Goal: Information Seeking & Learning: Check status

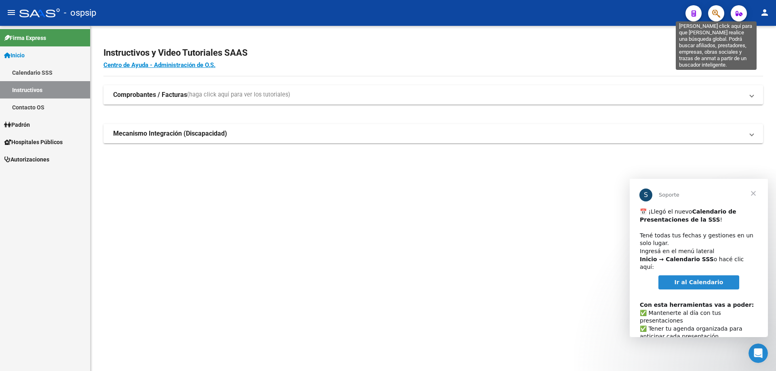
click at [719, 13] on icon "button" at bounding box center [716, 13] width 8 height 9
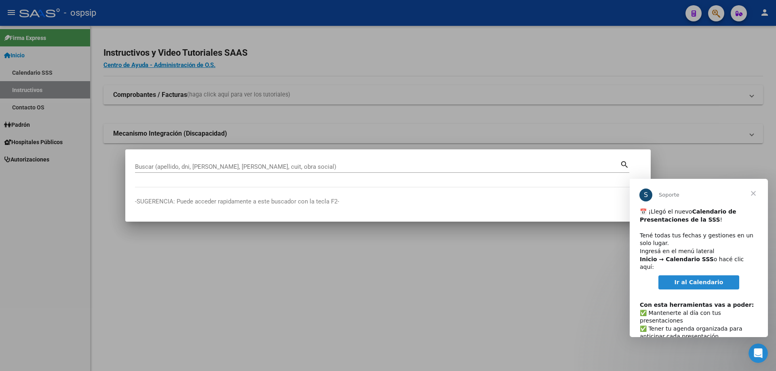
click at [753, 193] on span "Cerrar" at bounding box center [752, 193] width 29 height 29
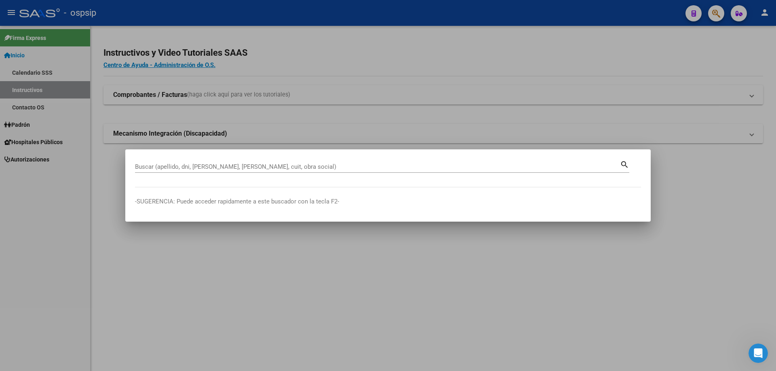
click at [322, 165] on input "Buscar (apellido, dni, [PERSON_NAME], [PERSON_NAME], cuit, obra social)" at bounding box center [377, 166] width 485 height 7
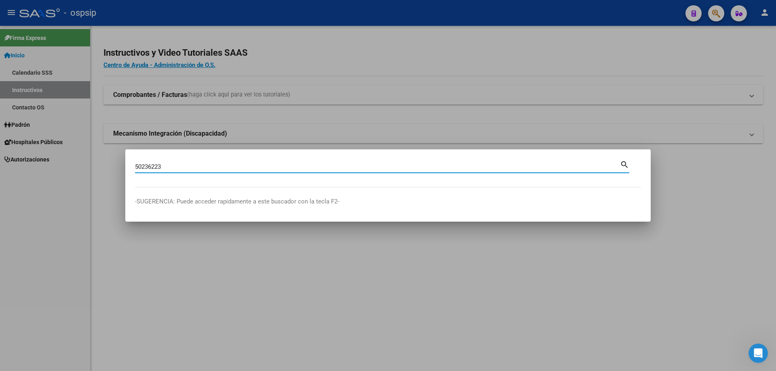
type input "50236223"
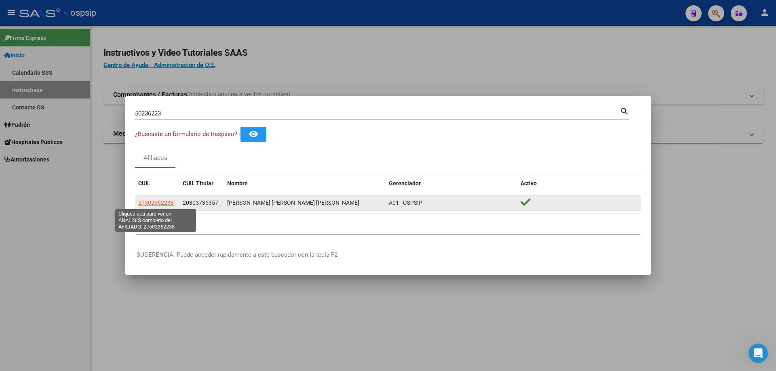
click at [159, 202] on span "27502362238" at bounding box center [156, 203] width 36 height 6
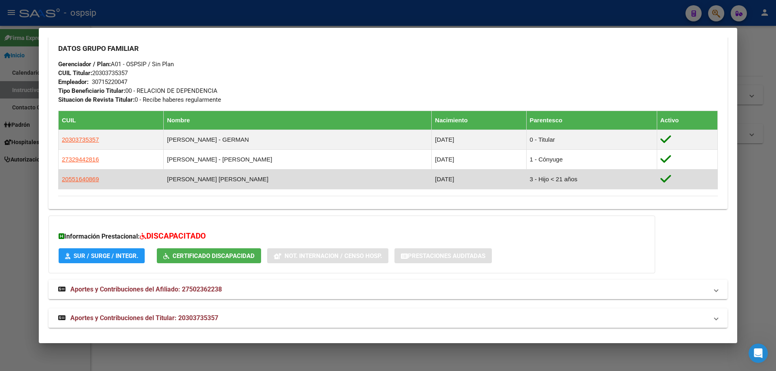
scroll to position [367, 0]
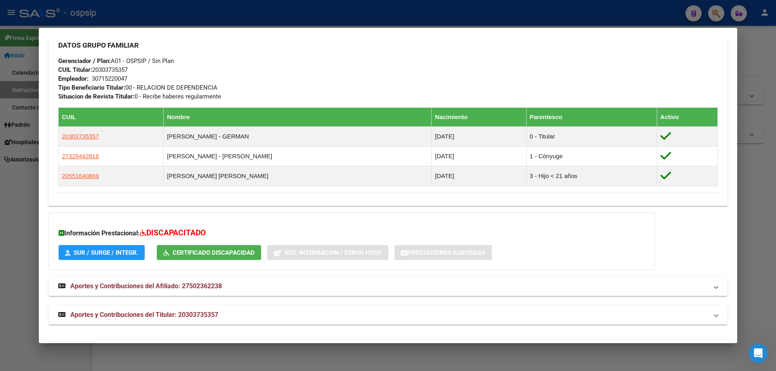
click at [153, 317] on span "Aportes y Contribuciones del Titular: 20303735357" at bounding box center [144, 315] width 148 height 8
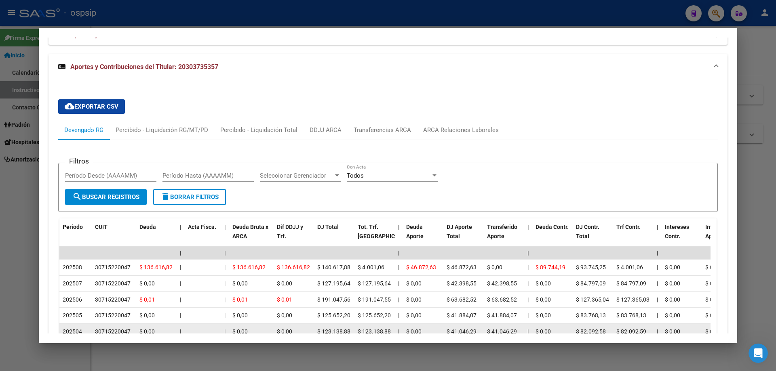
scroll to position [524, 0]
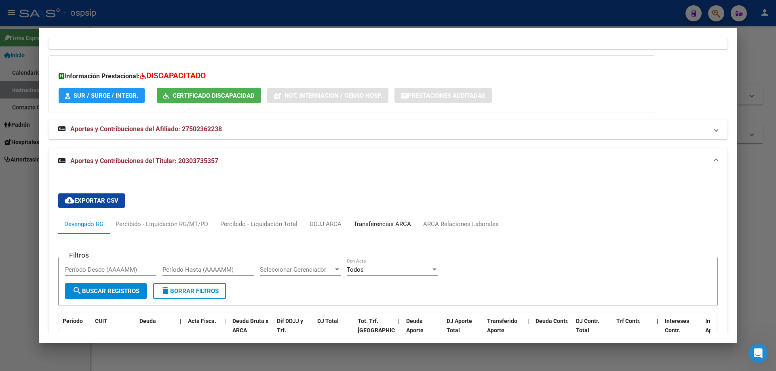
click at [363, 224] on div "Transferencias ARCA" at bounding box center [381, 224] width 57 height 9
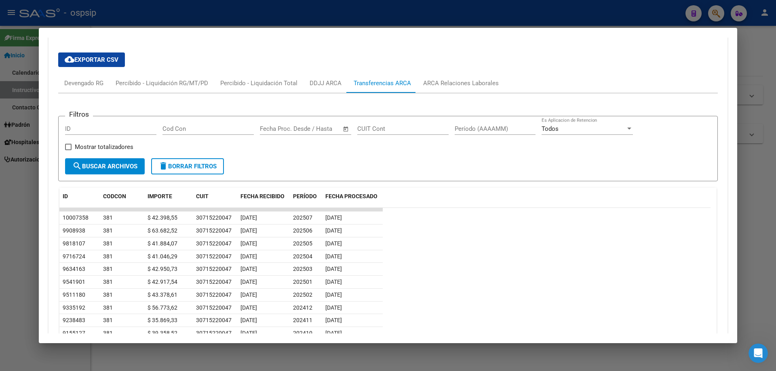
scroll to position [645, 0]
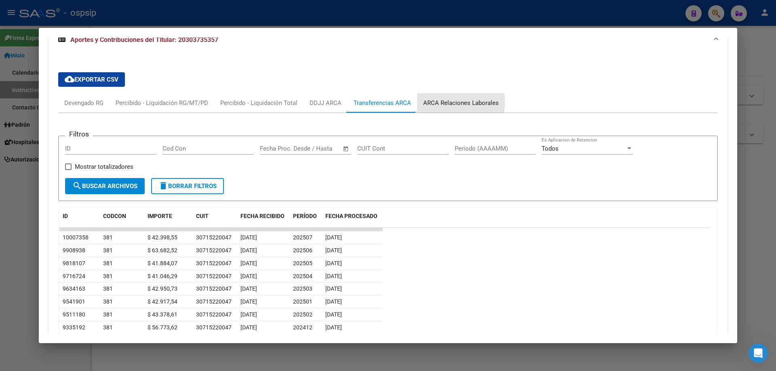
drag, startPoint x: 455, startPoint y: 102, endPoint x: 468, endPoint y: 105, distance: 13.2
click at [457, 101] on div "ARCA Relaciones Laborales" at bounding box center [461, 103] width 76 height 9
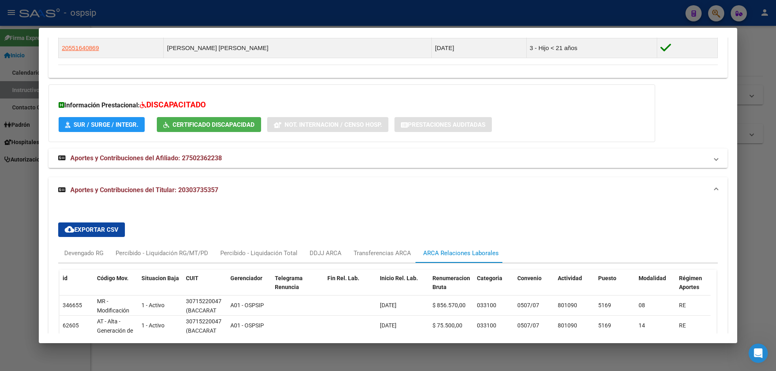
scroll to position [555, 0]
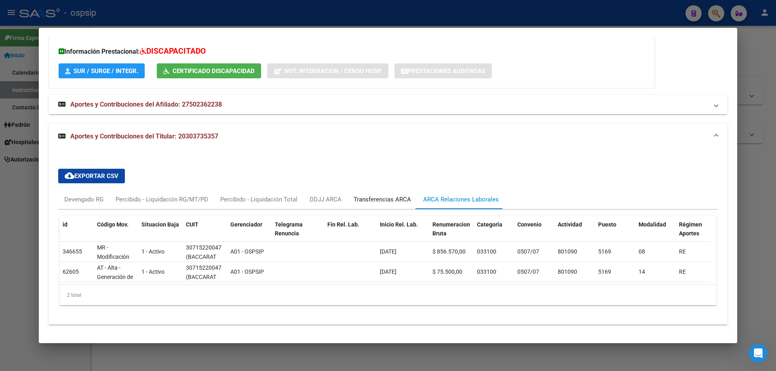
click at [371, 195] on div "Transferencias ARCA" at bounding box center [381, 199] width 57 height 9
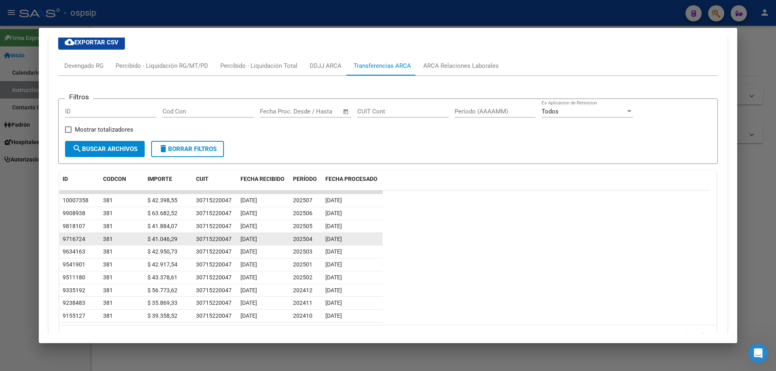
scroll to position [642, 0]
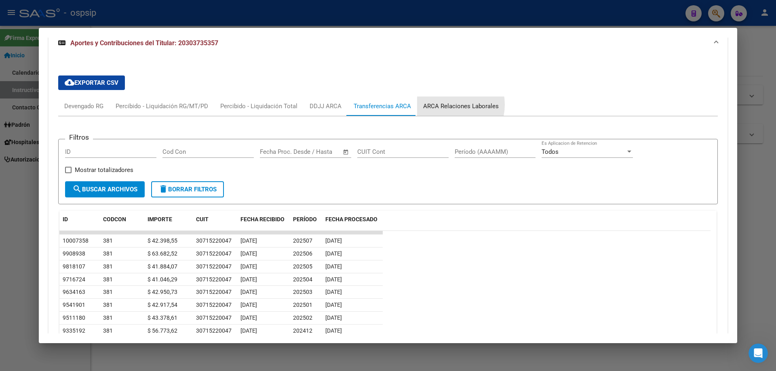
click at [449, 105] on div "ARCA Relaciones Laborales" at bounding box center [461, 106] width 76 height 9
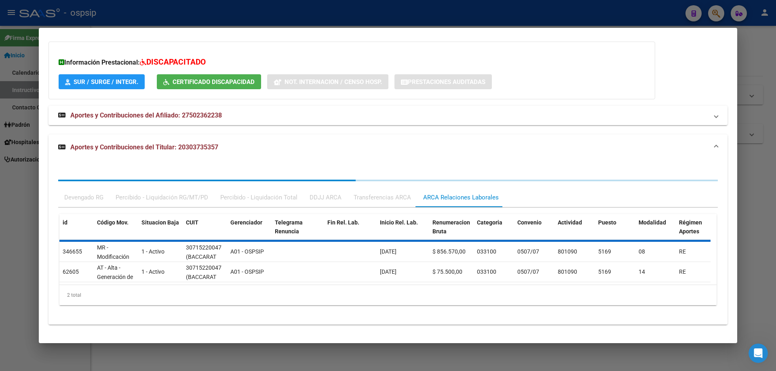
scroll to position [555, 0]
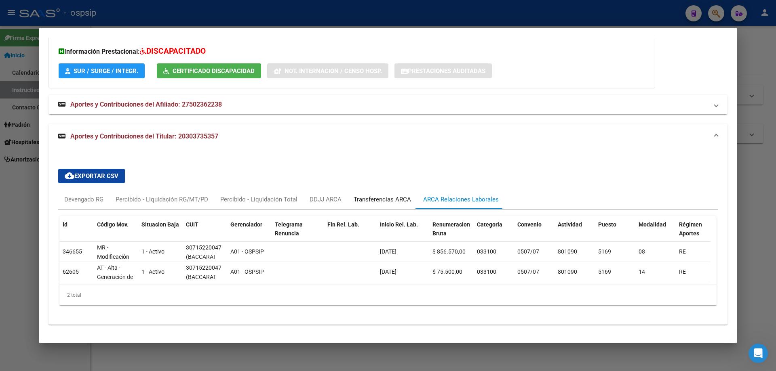
click at [383, 195] on div "Transferencias ARCA" at bounding box center [381, 199] width 57 height 9
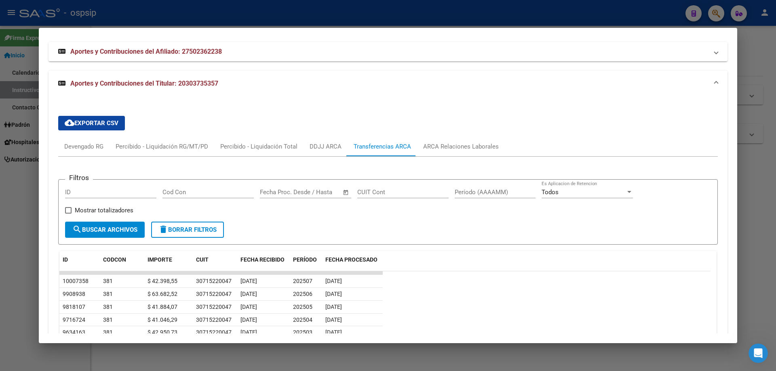
scroll to position [561, 0]
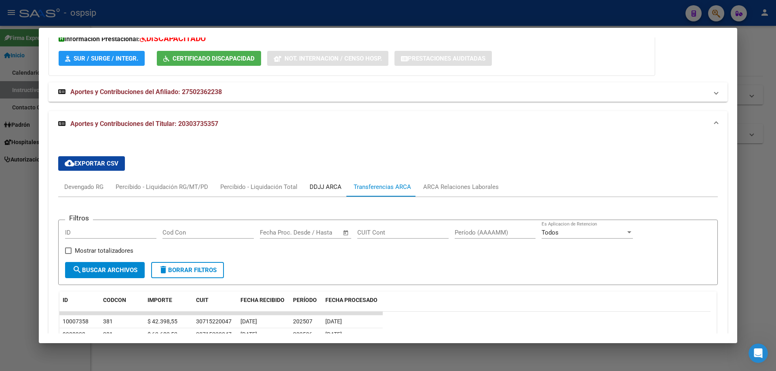
click at [328, 187] on div "DDJJ ARCA" at bounding box center [325, 187] width 32 height 9
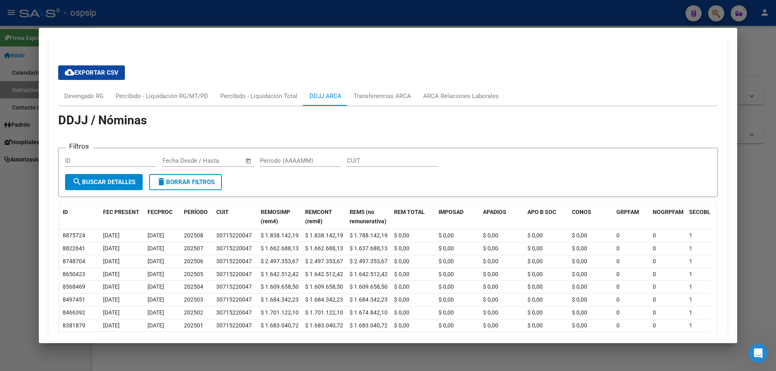
scroll to position [606, 0]
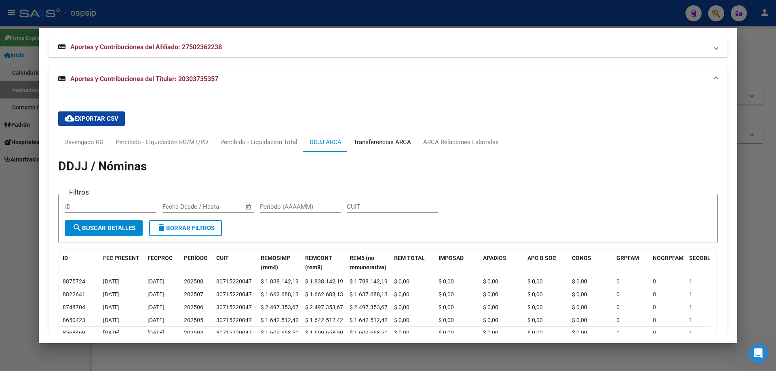
click at [382, 143] on div "Transferencias ARCA" at bounding box center [381, 142] width 57 height 9
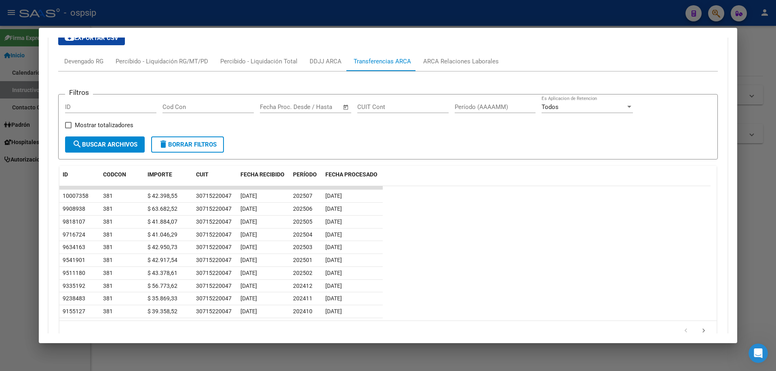
scroll to position [723, 0]
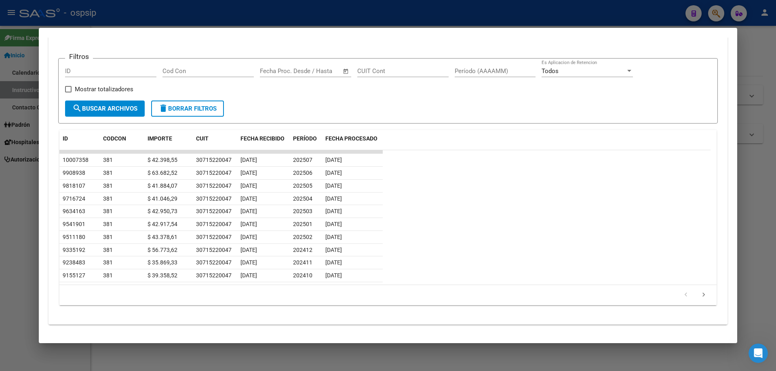
click at [414, 354] on div at bounding box center [388, 185] width 776 height 371
